Goal: Information Seeking & Learning: Find specific fact

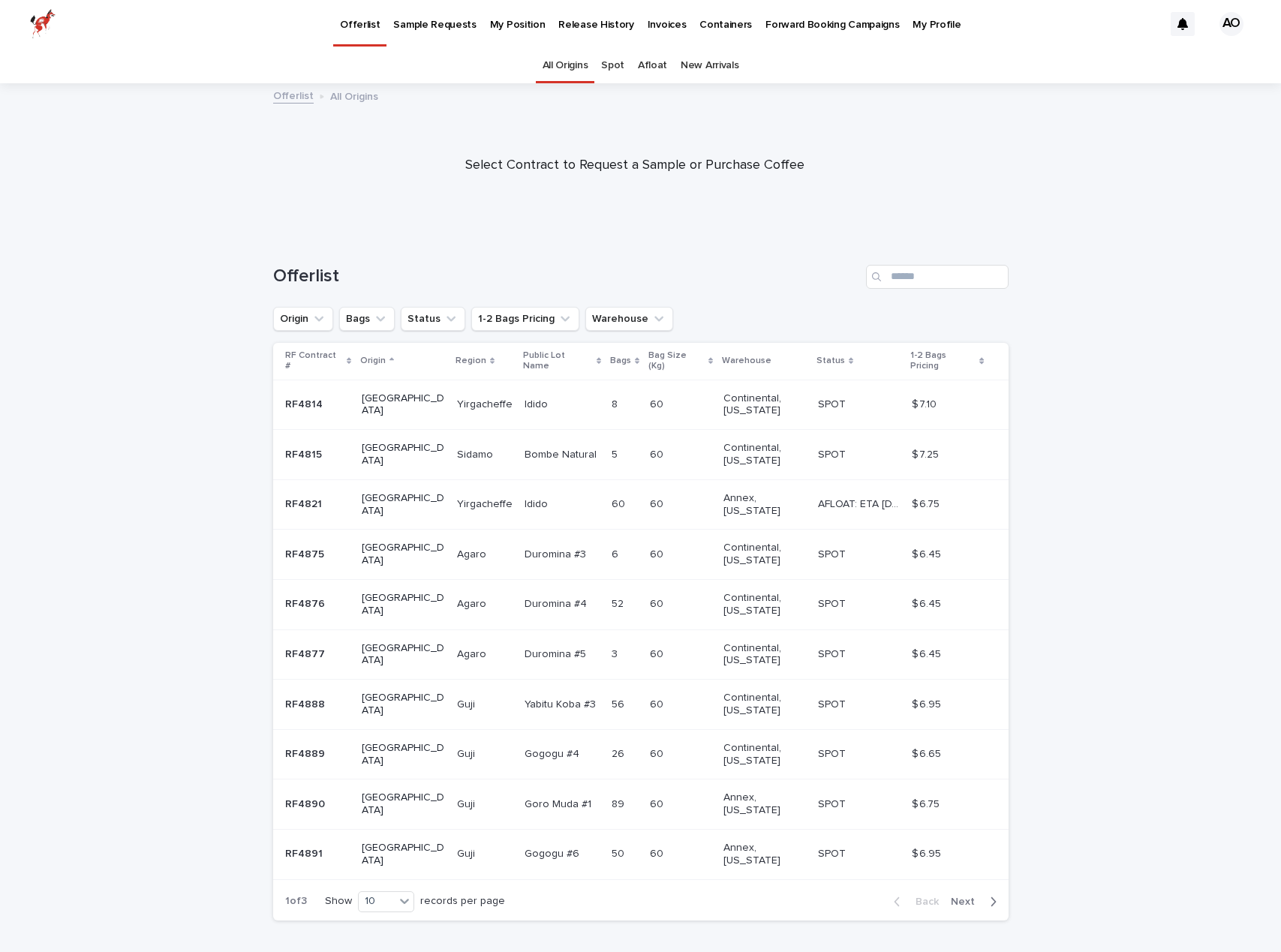
click at [576, 23] on p "Release History" at bounding box center [596, 16] width 75 height 31
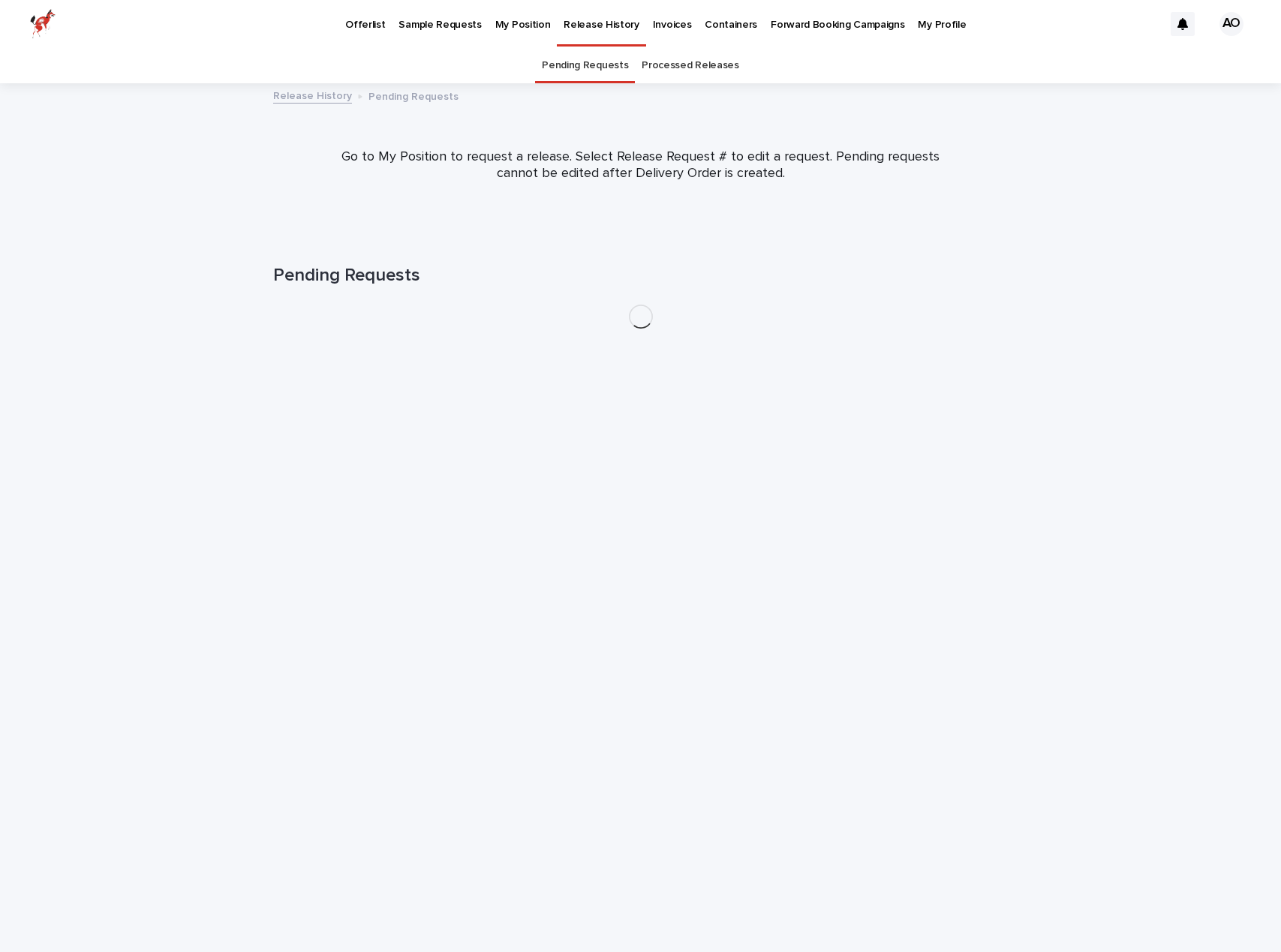
click at [525, 18] on p "My Position" at bounding box center [522, 16] width 56 height 31
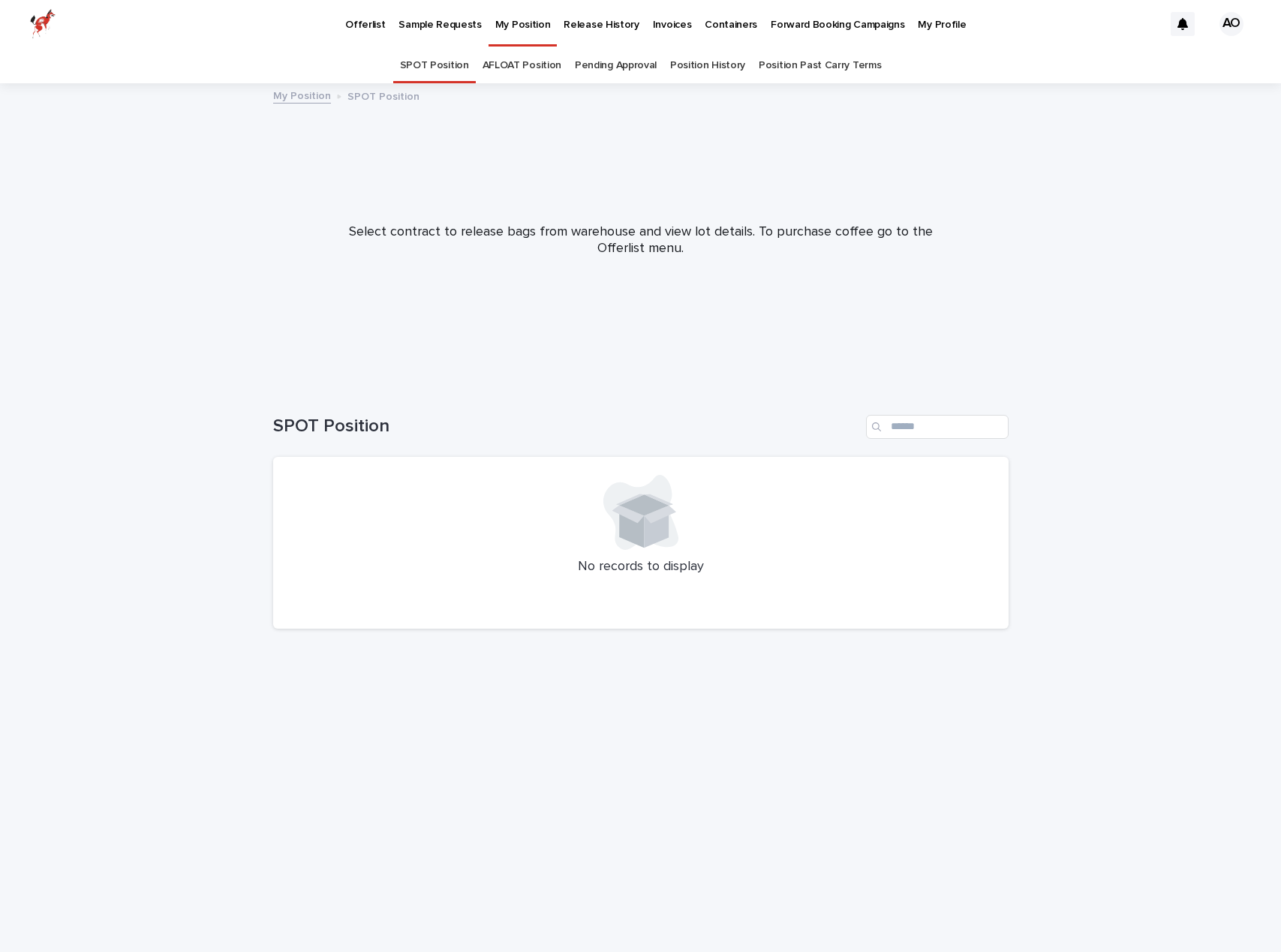
click at [704, 69] on link "Position History" at bounding box center [708, 65] width 75 height 35
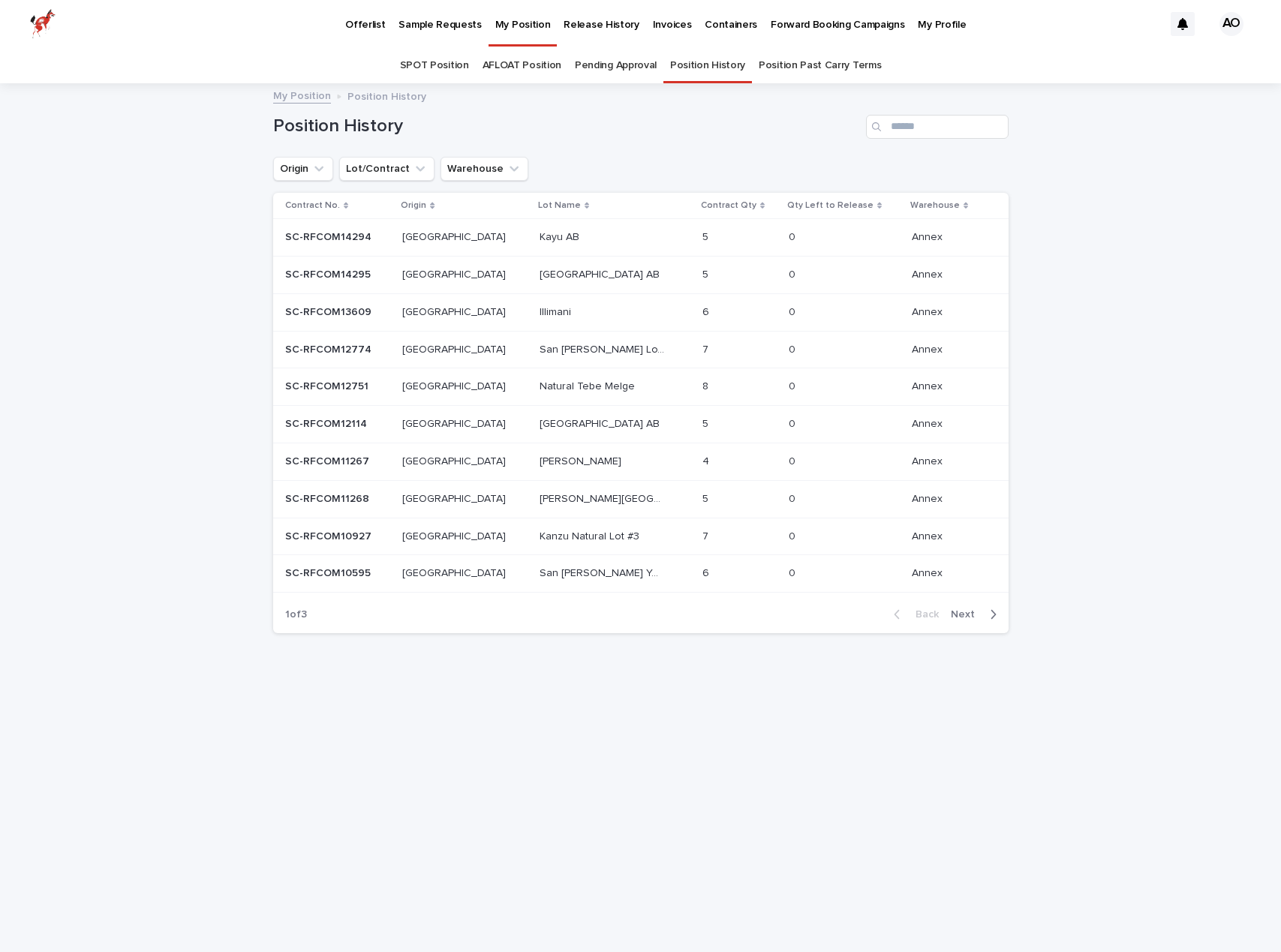
click at [539, 282] on div "[GEOGRAPHIC_DATA] AB [GEOGRAPHIC_DATA] AB" at bounding box center [615, 275] width 151 height 25
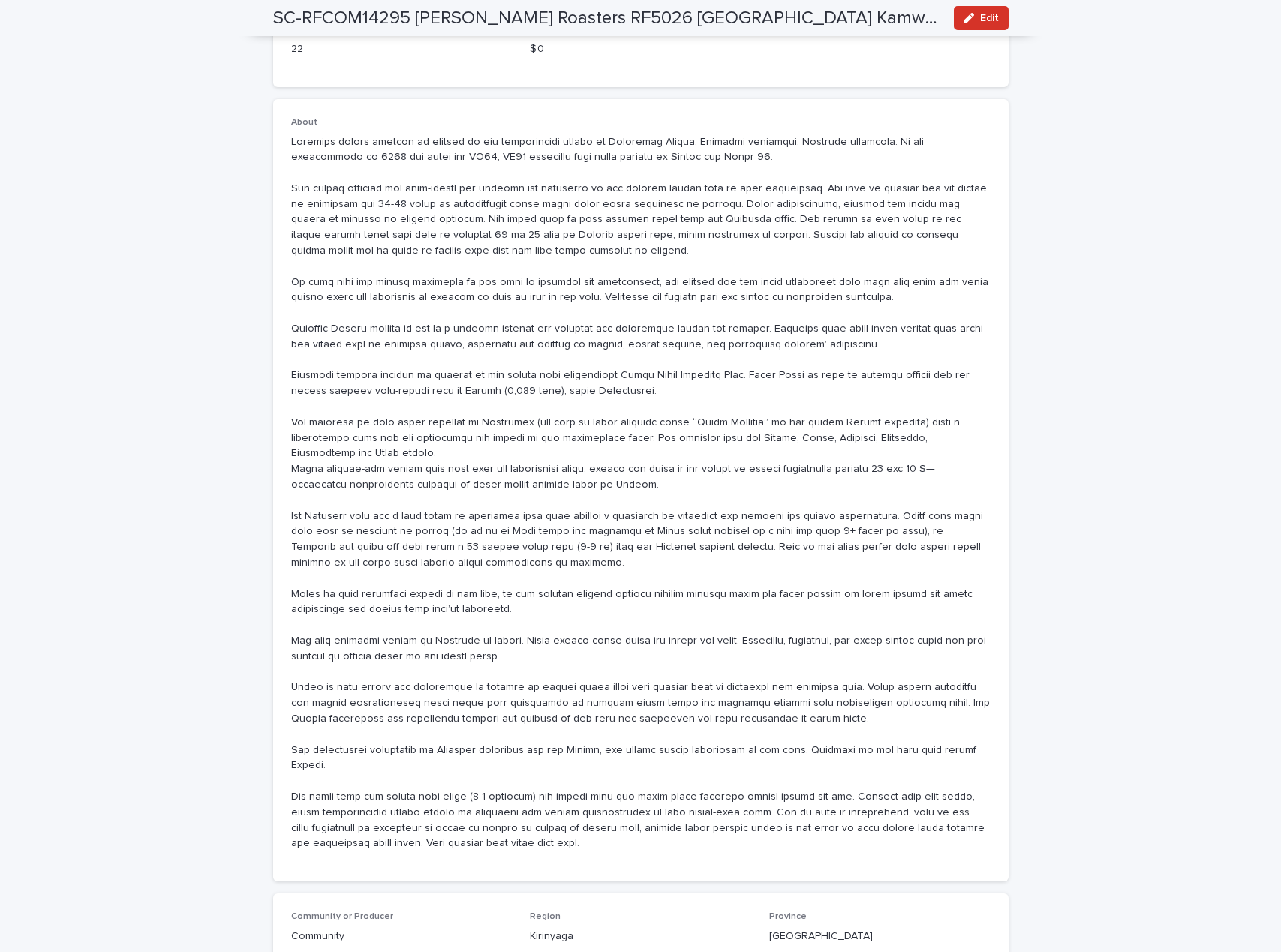
scroll to position [498, 0]
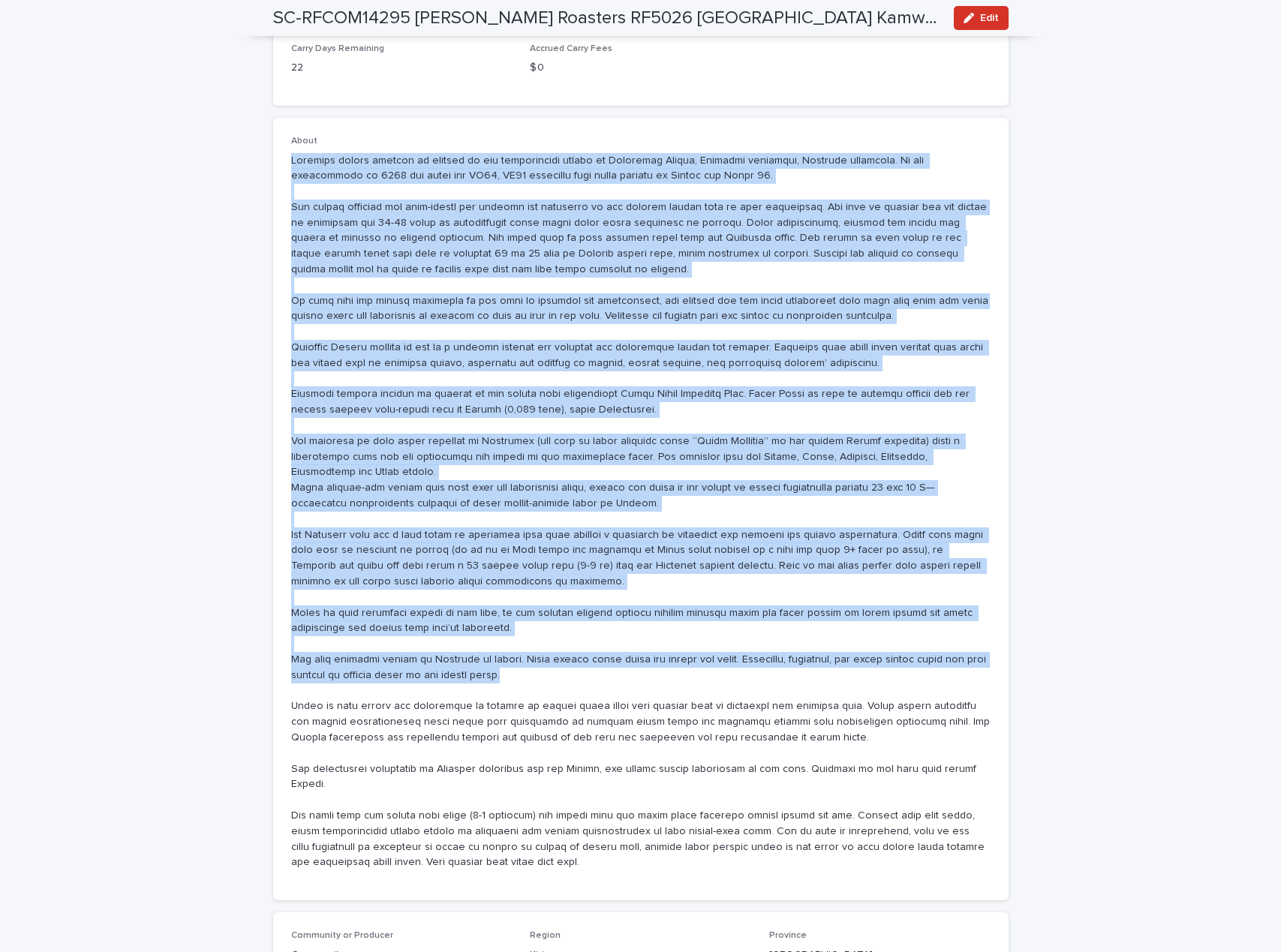
drag, startPoint x: 283, startPoint y: 158, endPoint x: 542, endPoint y: 680, distance: 582.7
click at [542, 680] on div "About" at bounding box center [640, 509] width 735 height 783
copy p "[GEOGRAPHIC_DATA] coffee factory is located in the northeastern corner of [GEOG…"
click at [316, 608] on p at bounding box center [640, 511] width 699 height 718
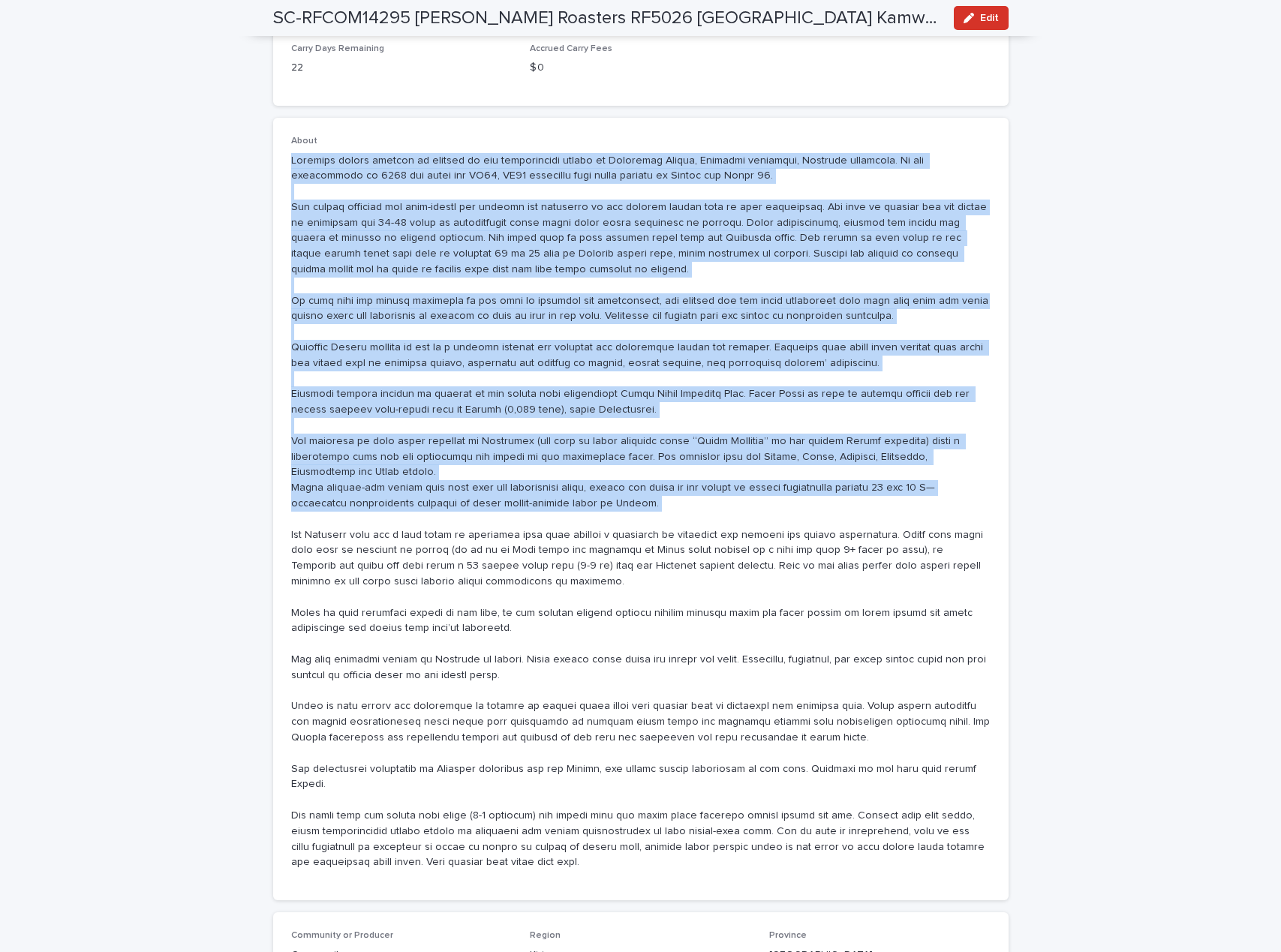
drag, startPoint x: 282, startPoint y: 161, endPoint x: 597, endPoint y: 513, distance: 472.4
click at [597, 513] on div "About" at bounding box center [640, 509] width 735 height 783
copy p "[GEOGRAPHIC_DATA] coffee factory is located in the northeastern corner of [GEOG…"
